Goal: Information Seeking & Learning: Learn about a topic

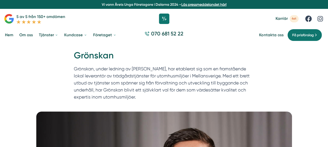
drag, startPoint x: 0, startPoint y: 0, endPoint x: 214, endPoint y: 83, distance: 229.4
click at [214, 83] on p "Grönskan, under ledning av Poia Khaledian, har etablerat sig som en framstående…" at bounding box center [164, 85] width 181 height 38
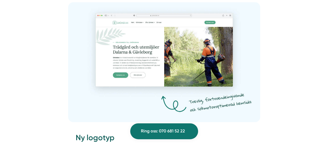
scroll to position [585, 0]
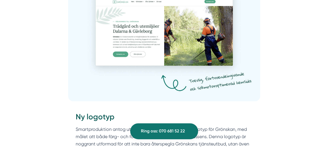
click at [183, 80] on img at bounding box center [164, 41] width 192 height 120
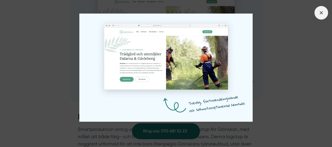
click at [319, 17] on span at bounding box center [322, 13] width 14 height 14
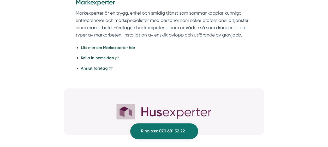
scroll to position [1034, 0]
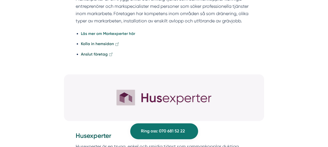
click at [118, 33] on strong "Läs mer om Markexperter här" at bounding box center [108, 33] width 54 height 5
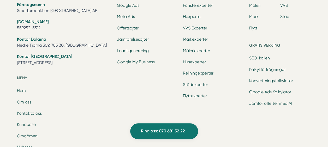
scroll to position [1682, 0]
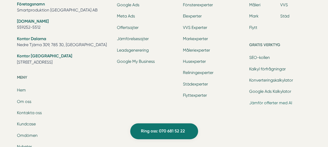
click at [260, 103] on link "Jämför offerter med AI" at bounding box center [270, 103] width 43 height 5
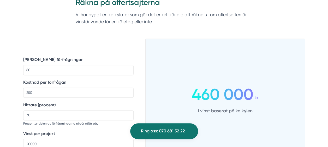
scroll to position [355, 0]
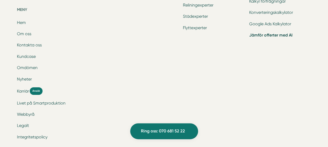
scroll to position [808, 0]
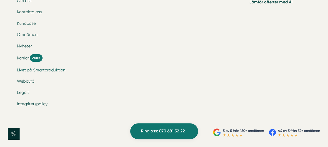
click at [25, 70] on link "Livet på Smartproduktion" at bounding box center [41, 70] width 49 height 5
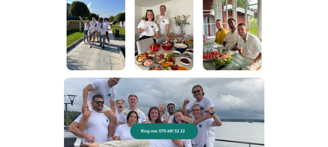
scroll to position [637, 0]
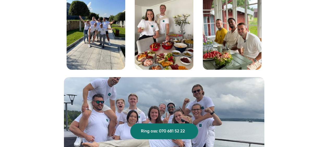
click at [88, 36] on img at bounding box center [96, 31] width 59 height 78
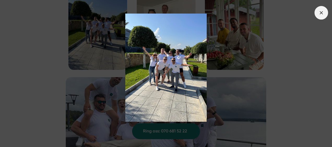
click at [318, 16] on span at bounding box center [322, 13] width 14 height 14
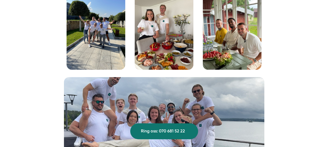
click at [174, 32] on img at bounding box center [164, 31] width 59 height 78
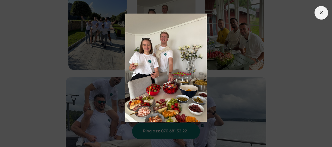
click at [318, 11] on span at bounding box center [322, 13] width 14 height 14
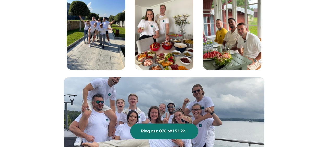
click at [235, 37] on img at bounding box center [232, 31] width 59 height 78
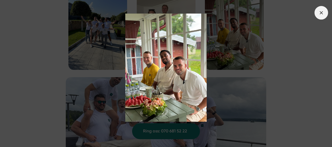
click at [318, 15] on span at bounding box center [322, 13] width 14 height 14
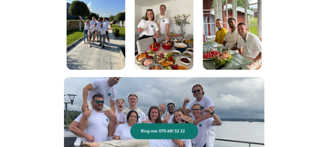
click at [186, 87] on img at bounding box center [164, 137] width 201 height 120
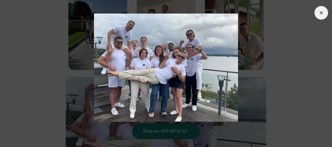
click at [316, 13] on span at bounding box center [322, 13] width 14 height 14
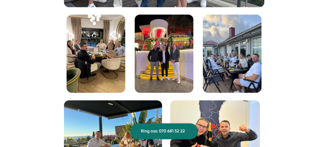
scroll to position [853, 0]
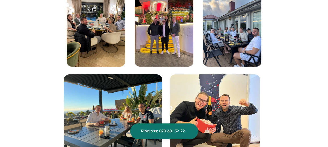
click at [119, 41] on img at bounding box center [96, 28] width 59 height 78
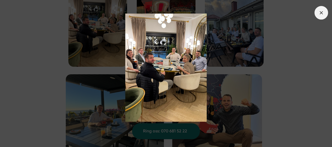
click at [325, 14] on span at bounding box center [322, 13] width 14 height 14
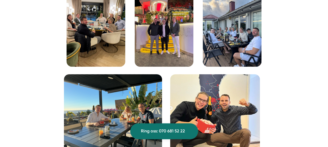
click at [166, 30] on img at bounding box center [164, 28] width 59 height 78
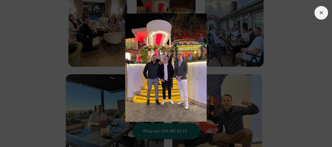
click at [321, 18] on span at bounding box center [322, 13] width 14 height 14
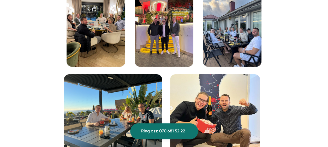
click at [236, 31] on img at bounding box center [232, 28] width 59 height 78
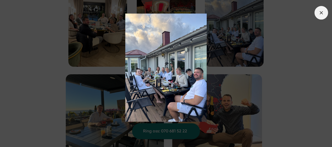
click at [321, 13] on line at bounding box center [321, 12] width 3 height 3
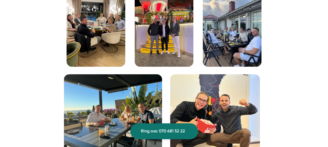
click at [139, 99] on img at bounding box center [113, 113] width 98 height 78
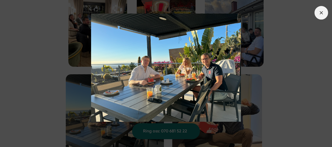
click at [322, 14] on icon at bounding box center [322, 13] width 6 height 6
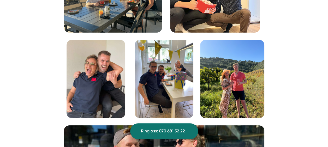
scroll to position [967, 0]
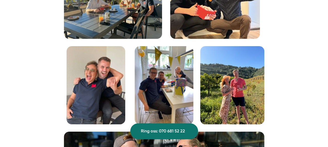
click at [233, 24] on img at bounding box center [215, 0] width 90 height 78
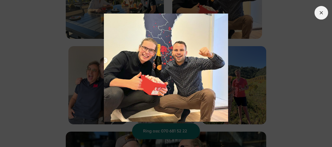
click at [319, 13] on icon at bounding box center [322, 13] width 6 height 6
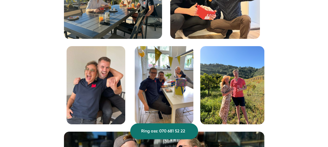
click at [93, 70] on img at bounding box center [96, 85] width 59 height 78
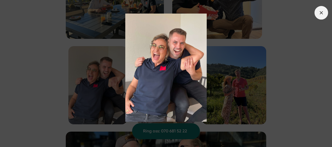
click at [320, 15] on icon at bounding box center [322, 13] width 6 height 6
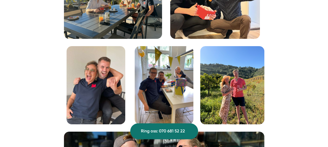
click at [154, 86] on img at bounding box center [164, 85] width 59 height 78
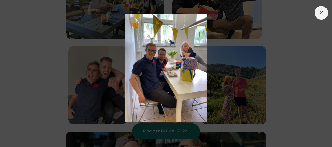
click at [320, 14] on icon at bounding box center [322, 13] width 6 height 6
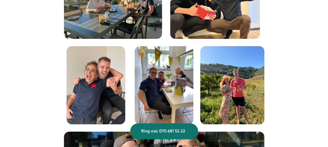
click at [229, 81] on img at bounding box center [232, 85] width 64 height 78
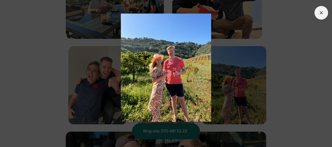
click at [321, 14] on line at bounding box center [321, 12] width 3 height 3
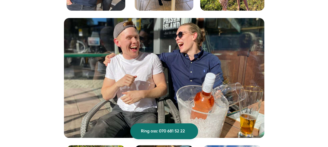
scroll to position [1075, 0]
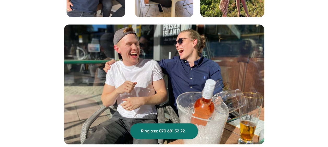
click at [154, 63] on img at bounding box center [164, 85] width 201 height 120
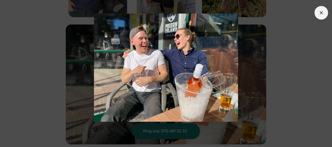
click at [321, 13] on icon at bounding box center [322, 13] width 6 height 6
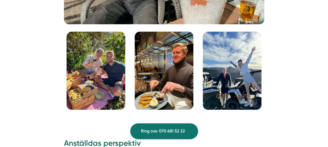
scroll to position [1198, 0]
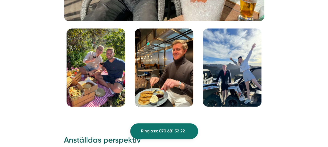
click at [109, 61] on img at bounding box center [96, 67] width 59 height 78
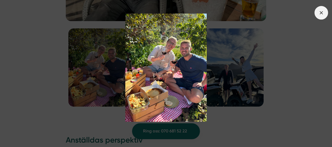
click at [319, 14] on icon at bounding box center [322, 13] width 6 height 6
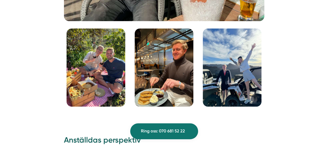
click at [161, 71] on img at bounding box center [164, 67] width 59 height 78
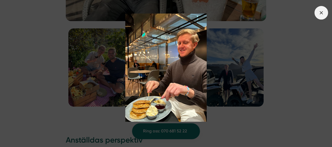
click at [319, 14] on icon at bounding box center [322, 13] width 6 height 6
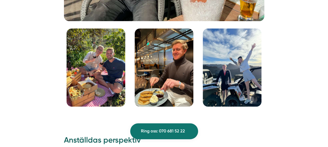
click at [230, 73] on img at bounding box center [232, 67] width 59 height 78
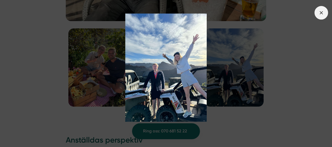
click at [323, 13] on icon at bounding box center [322, 13] width 6 height 6
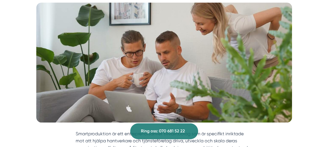
scroll to position [0, 0]
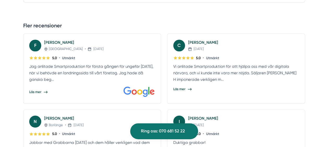
scroll to position [304, 0]
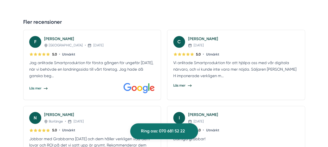
click at [33, 89] on span "Läs mer" at bounding box center [35, 88] width 12 height 5
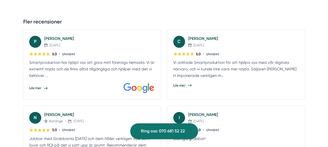
scroll to position [303, 0]
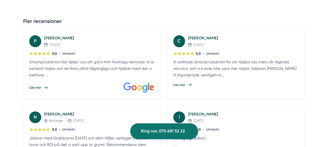
click at [179, 84] on span "Läs mer" at bounding box center [179, 85] width 12 height 5
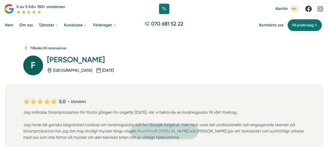
scroll to position [0, 0]
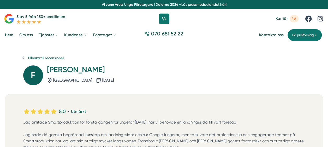
click at [52, 58] on span "Tillbaka till recensioner" at bounding box center [46, 58] width 37 height 5
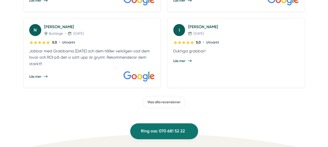
scroll to position [303, 0]
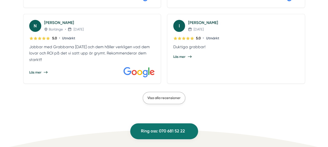
click at [177, 96] on span "Visa alla recensioner" at bounding box center [164, 98] width 33 height 4
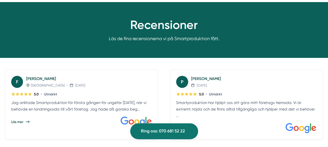
scroll to position [31, 0]
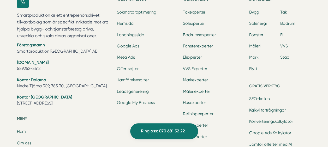
scroll to position [366, 0]
